Goal: Complete application form

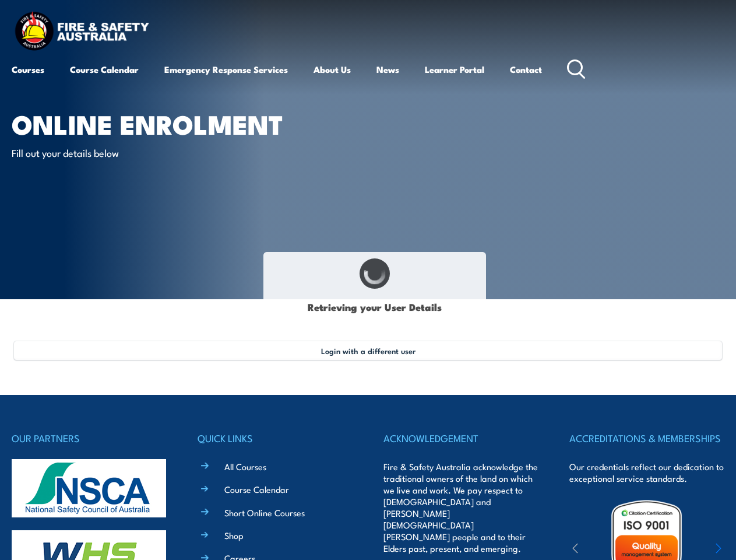
select select "Mr"
type input "[PERSON_NAME]"
type input "[DATE]"
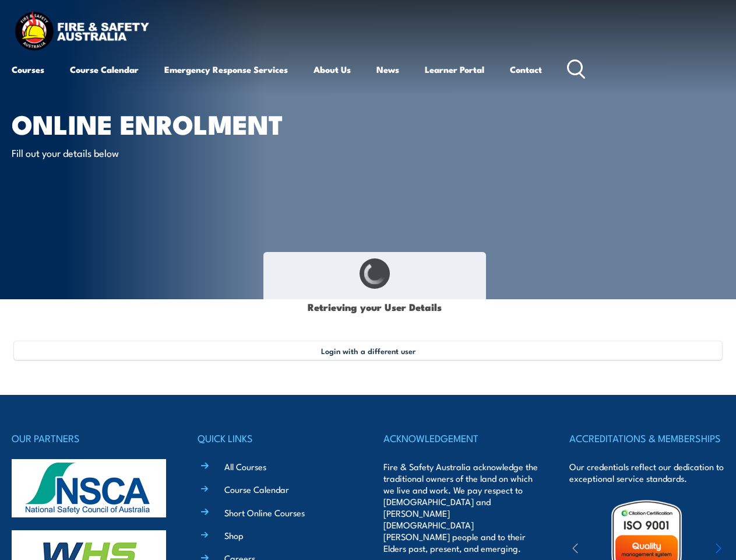
type input "HJWNUS82VP"
select select "M"
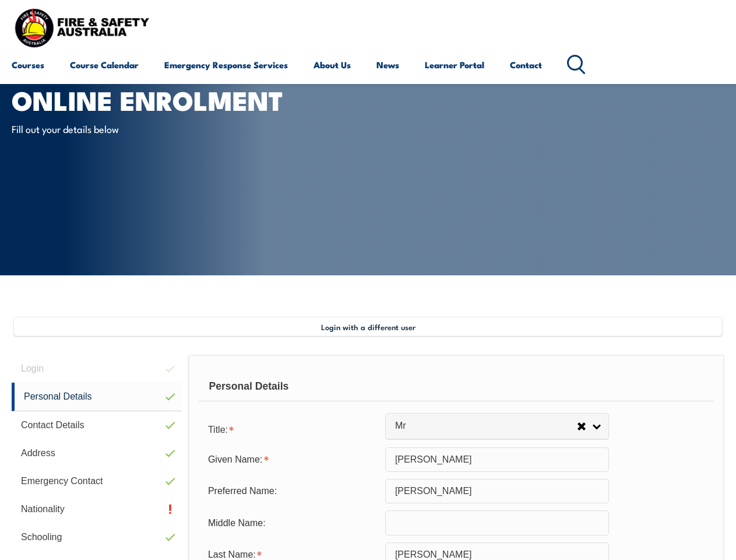
scroll to position [283, 0]
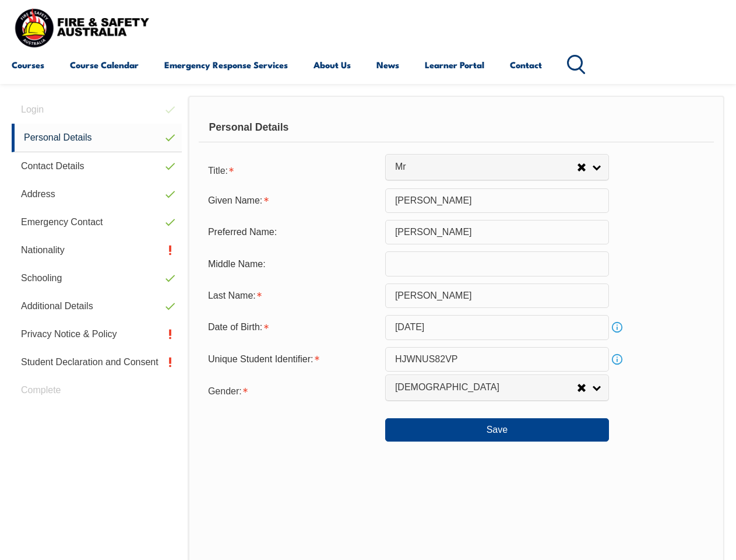
click at [368, 138] on div "Personal Details" at bounding box center [456, 127] width 515 height 29
click at [368, 328] on div "Date of Birth:" at bounding box center [292, 327] width 187 height 22
click at [97, 110] on div "Login Personal Details Contact Details Address Emergency Contact Nationality Sc…" at bounding box center [100, 399] width 177 height 606
click at [97, 138] on link "Personal Details" at bounding box center [97, 138] width 170 height 29
click at [97, 166] on link "Contact Details" at bounding box center [97, 166] width 170 height 28
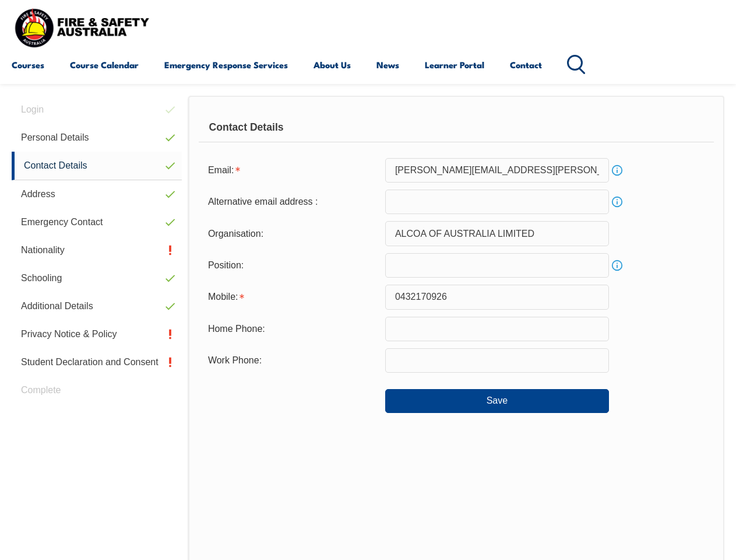
click at [97, 194] on link "Address" at bounding box center [97, 194] width 170 height 28
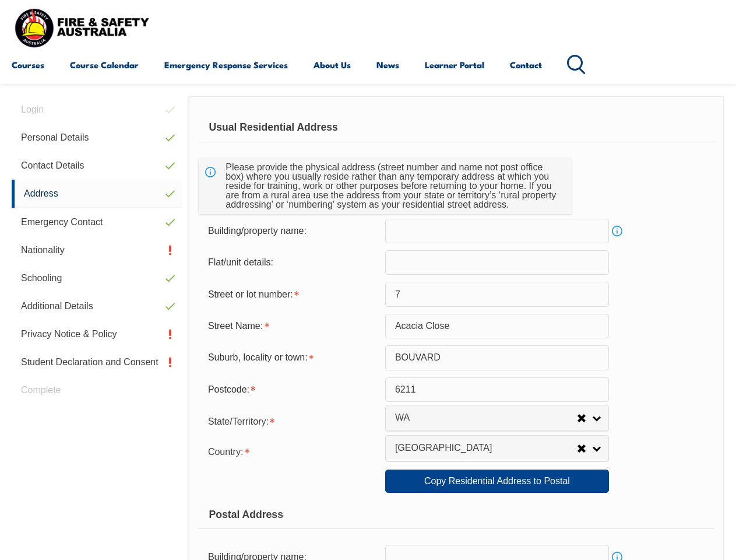
click at [97, 222] on link "Emergency Contact" at bounding box center [97, 222] width 170 height 28
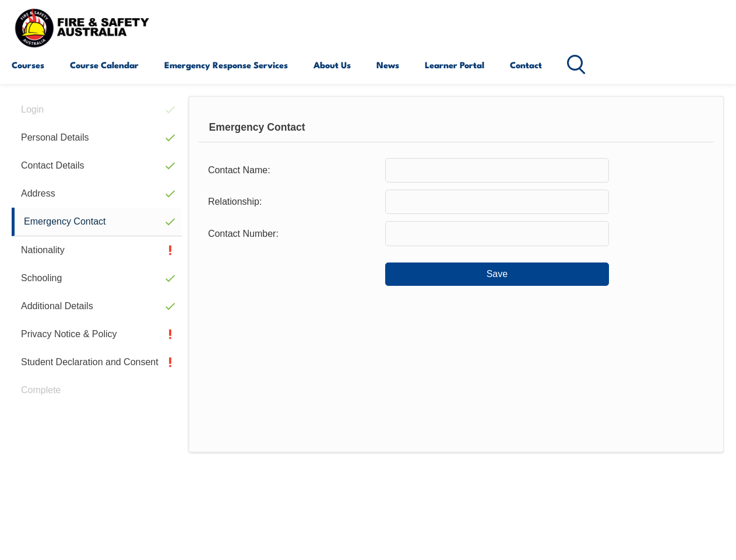
click at [97, 250] on link "Nationality" at bounding box center [97, 250] width 170 height 28
